Goal: Check status: Check status

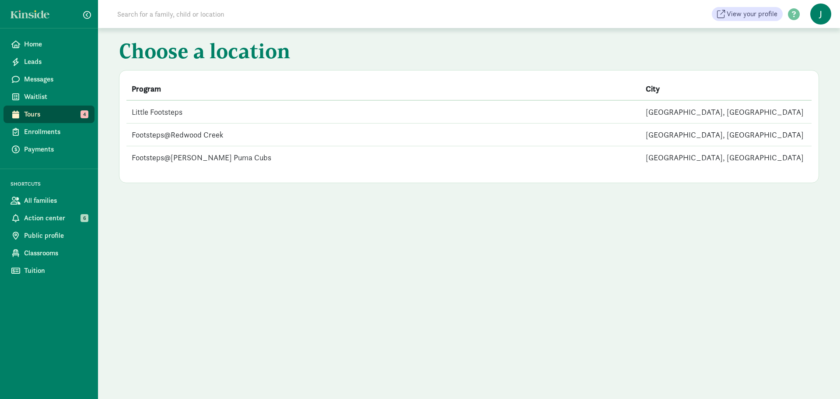
click at [193, 130] on td "Footsteps@Redwood Creek" at bounding box center [383, 134] width 514 height 23
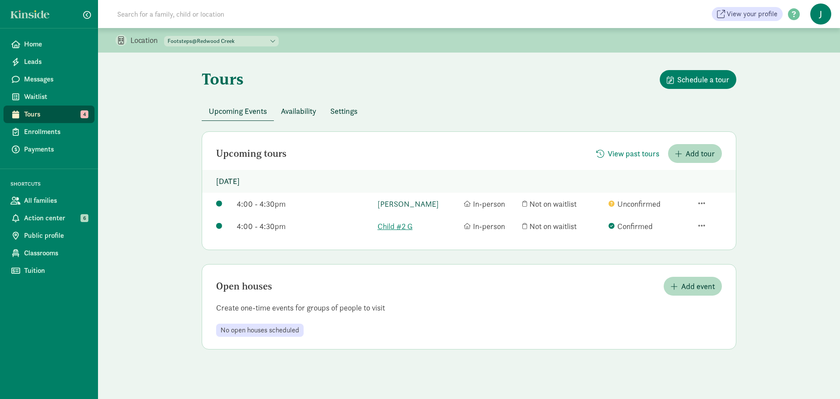
click at [412, 208] on link "[PERSON_NAME]" at bounding box center [419, 204] width 82 height 12
click at [706, 225] on div at bounding box center [710, 226] width 24 height 11
click at [398, 222] on link "Child #2 G" at bounding box center [419, 226] width 82 height 12
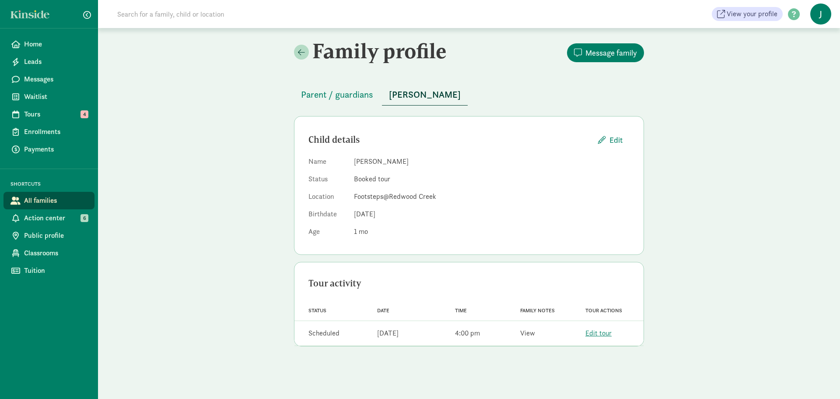
click at [531, 334] on link "View" at bounding box center [527, 332] width 15 height 9
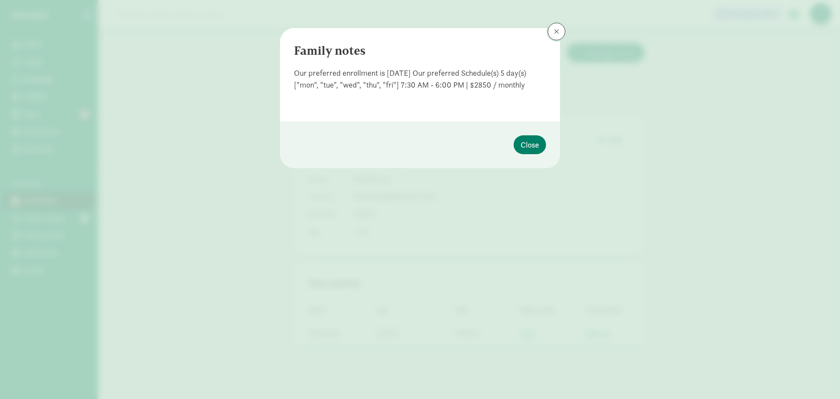
click at [555, 30] on span at bounding box center [556, 31] width 5 height 7
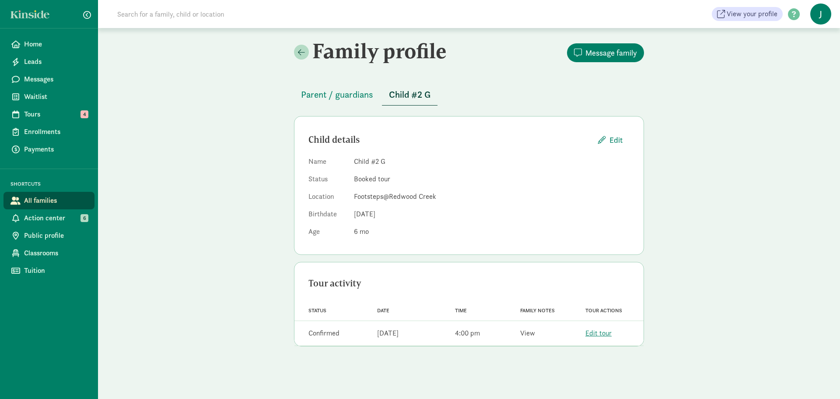
click at [526, 332] on link "View" at bounding box center [527, 332] width 15 height 9
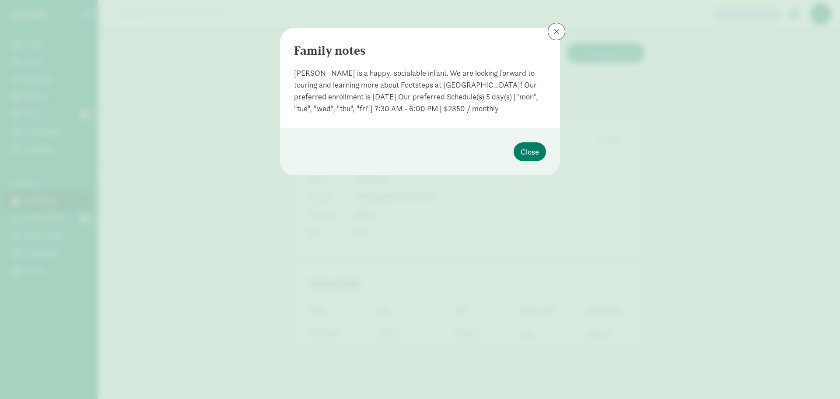
click at [547, 28] on div "Family notes [PERSON_NAME] is a happy, socialable infant. We are looking forwar…" at bounding box center [420, 199] width 840 height 399
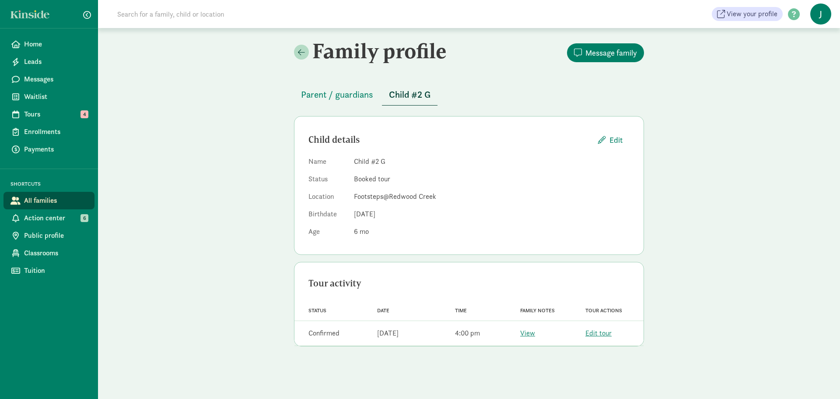
click at [519, 274] on div "Tour activity Status Date Time Family notes Tour actions Status Confirmed Date …" at bounding box center [469, 304] width 350 height 85
click at [46, 45] on span "Home" at bounding box center [55, 44] width 63 height 11
